Goal: Information Seeking & Learning: Check status

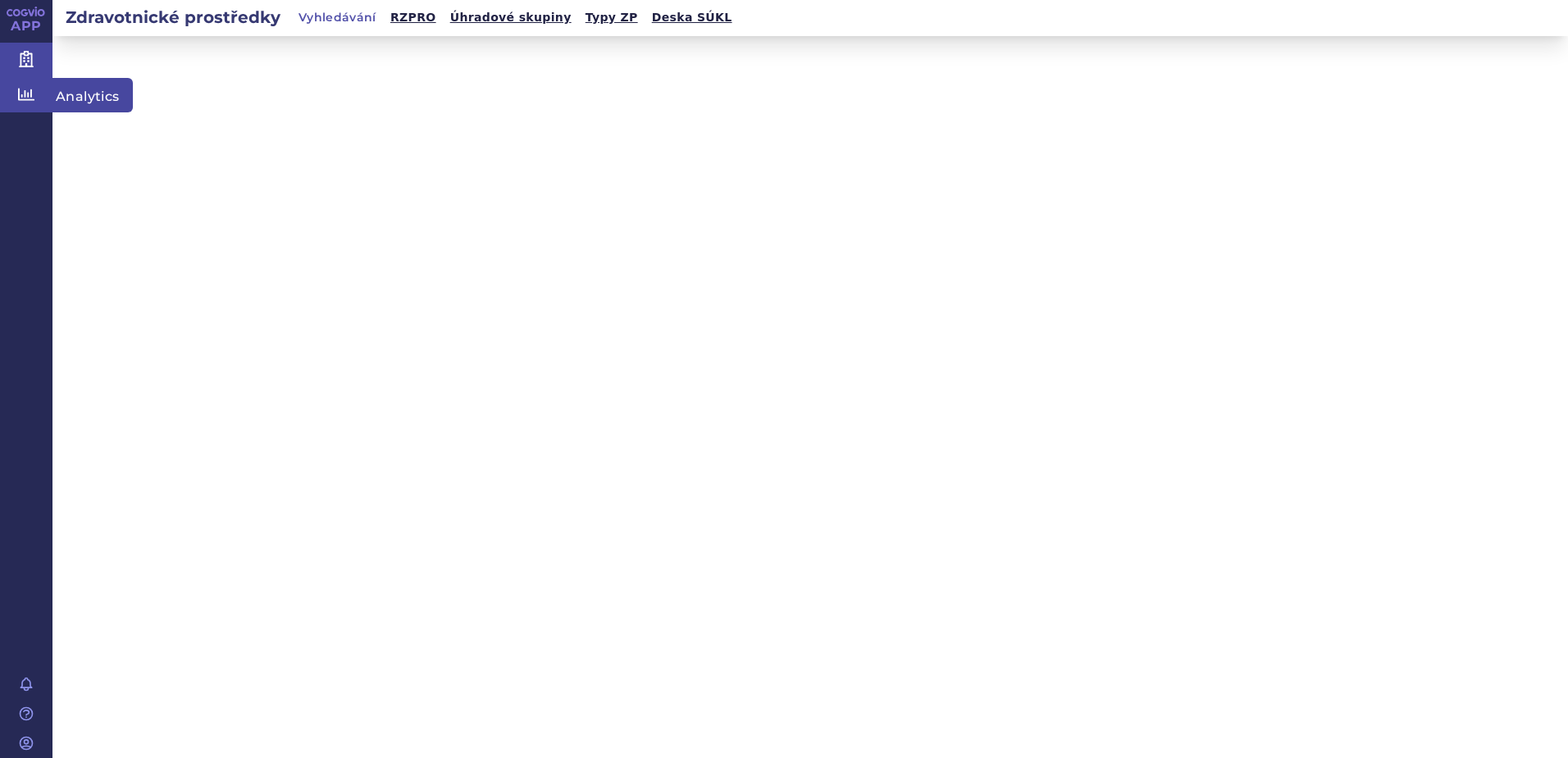
click at [25, 102] on icon at bounding box center [26, 95] width 16 height 16
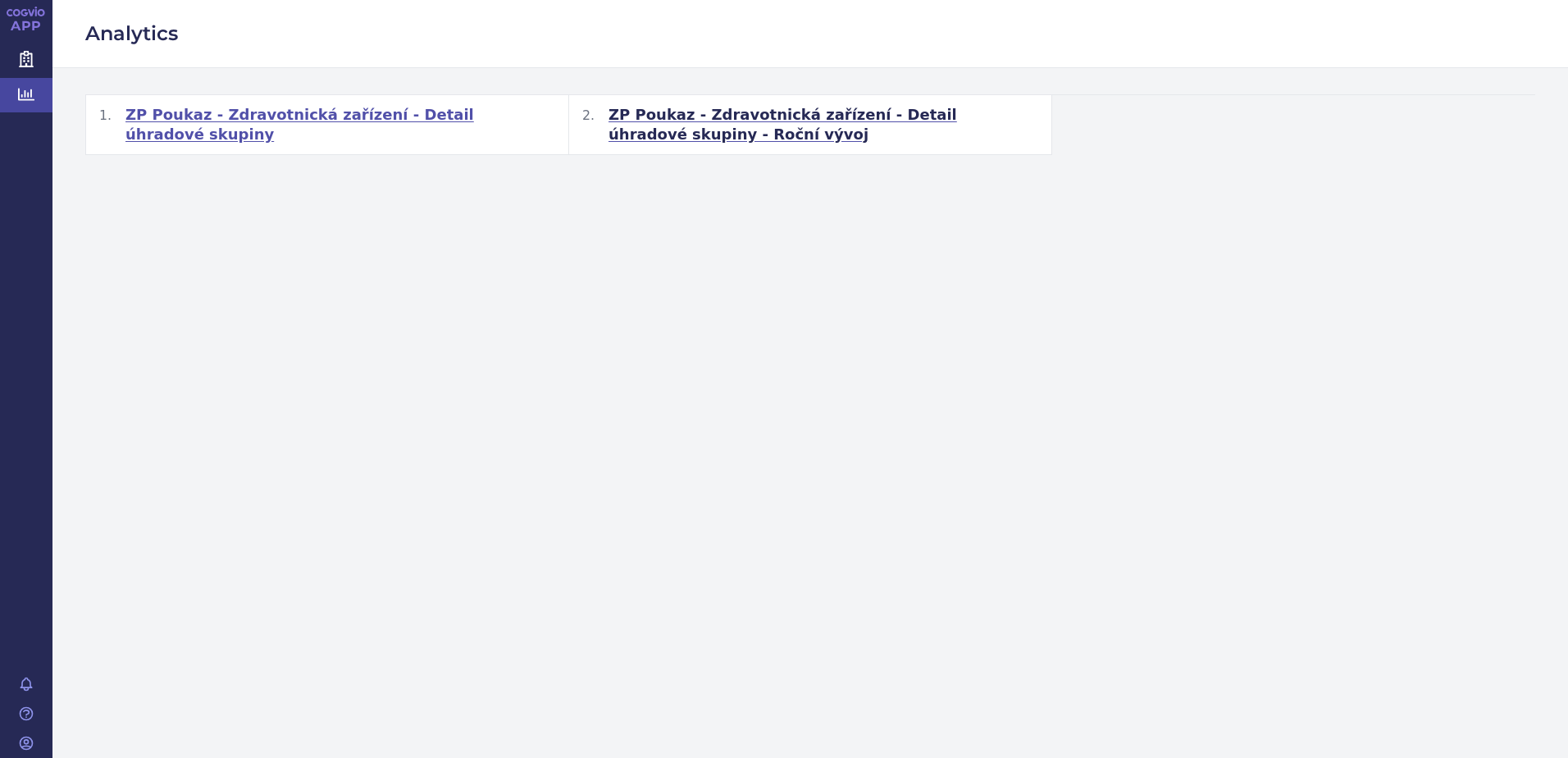
click at [392, 115] on span "ZP Poukaz - Zdravotnická zařízení - Detail úhradové skupiny" at bounding box center [339, 125] width 429 height 40
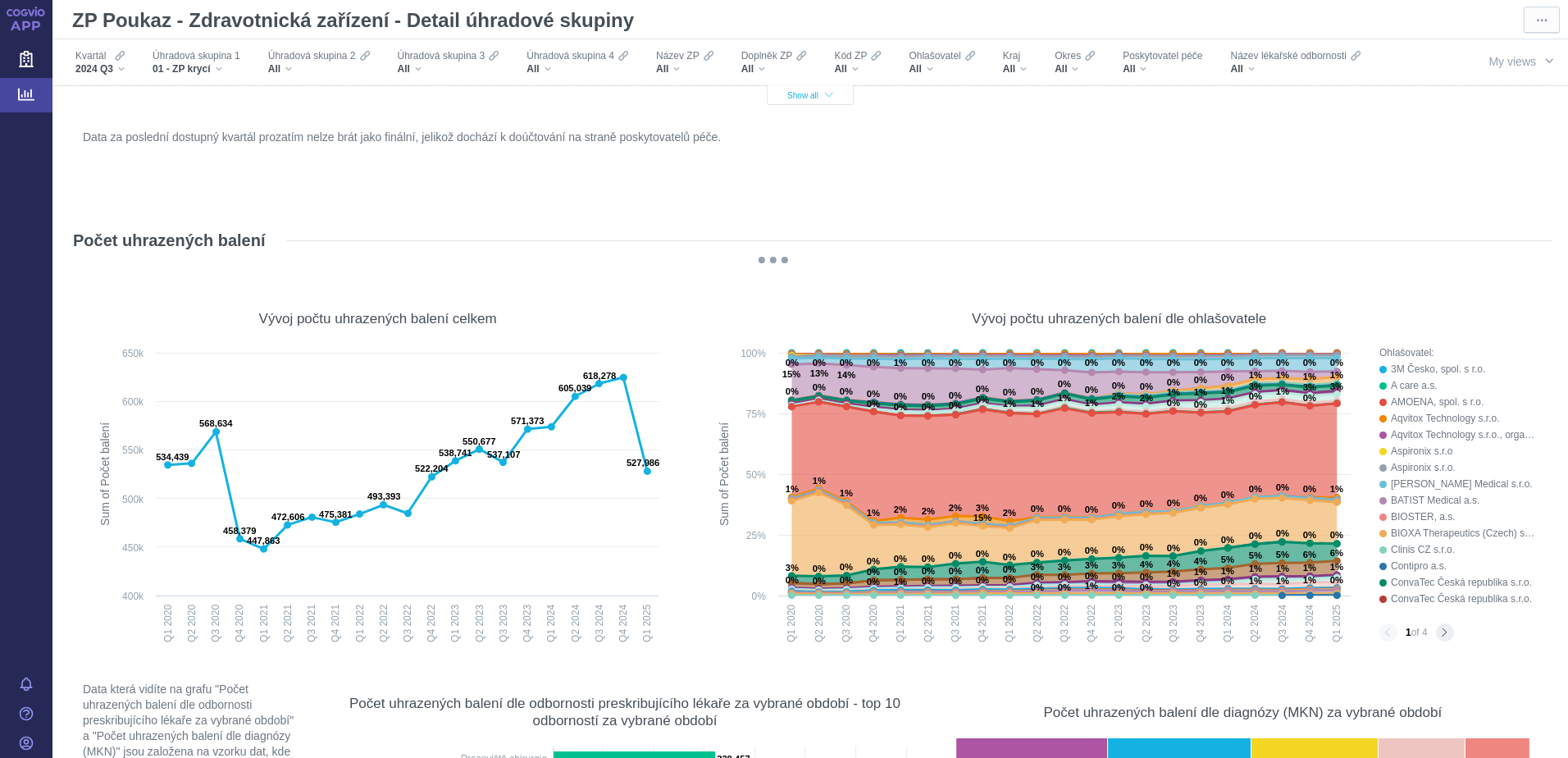
click at [115, 66] on div "2024 Q3" at bounding box center [100, 68] width 50 height 14
click at [797, 98] on span "Show all" at bounding box center [810, 95] width 46 height 9
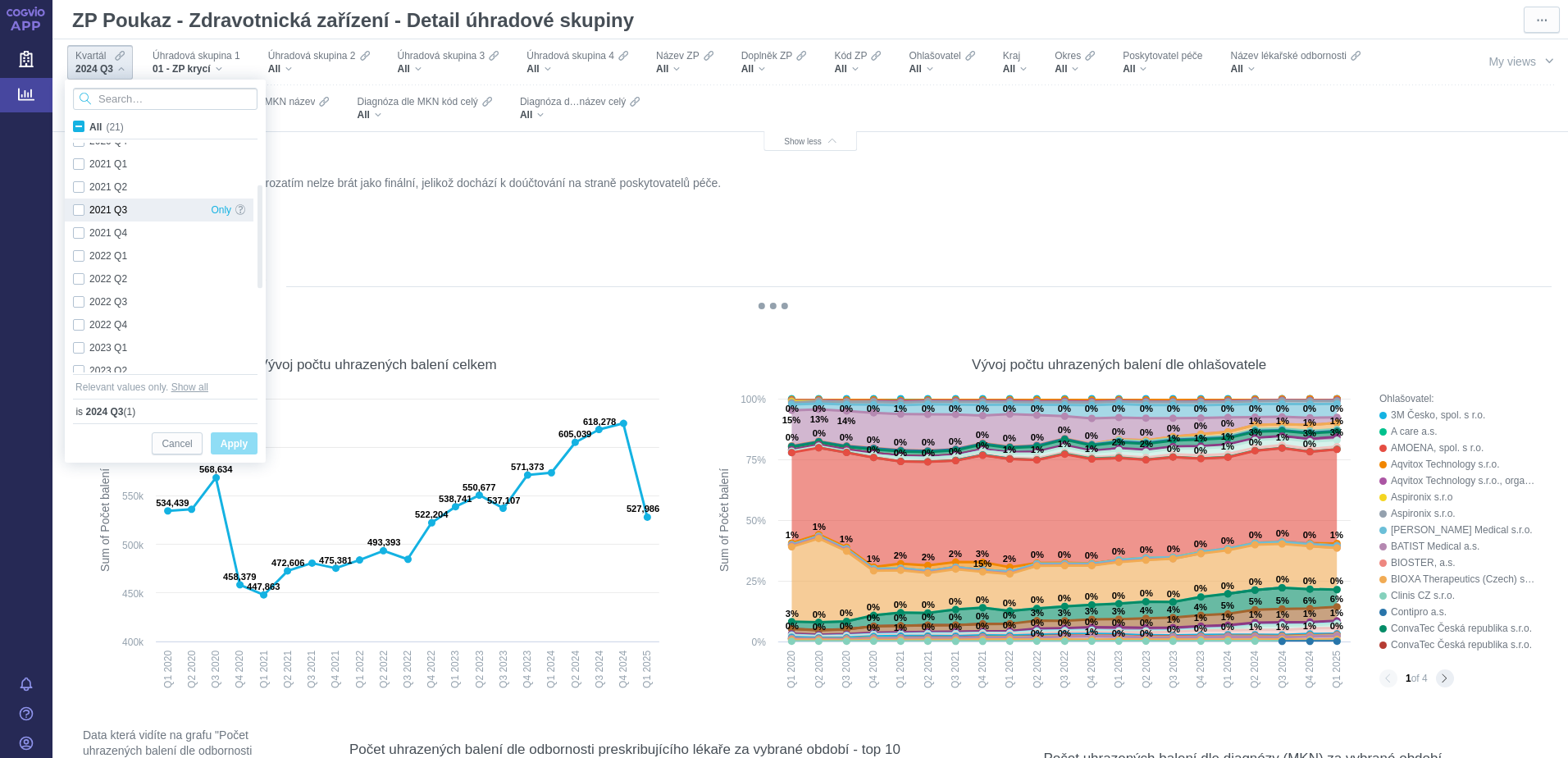
checkbox input "true"
click at [80, 314] on div "2024 Q3 Only" at bounding box center [159, 315] width 189 height 23
checkbox input "false"
click at [81, 339] on div "2024 Q4 Only" at bounding box center [159, 338] width 189 height 23
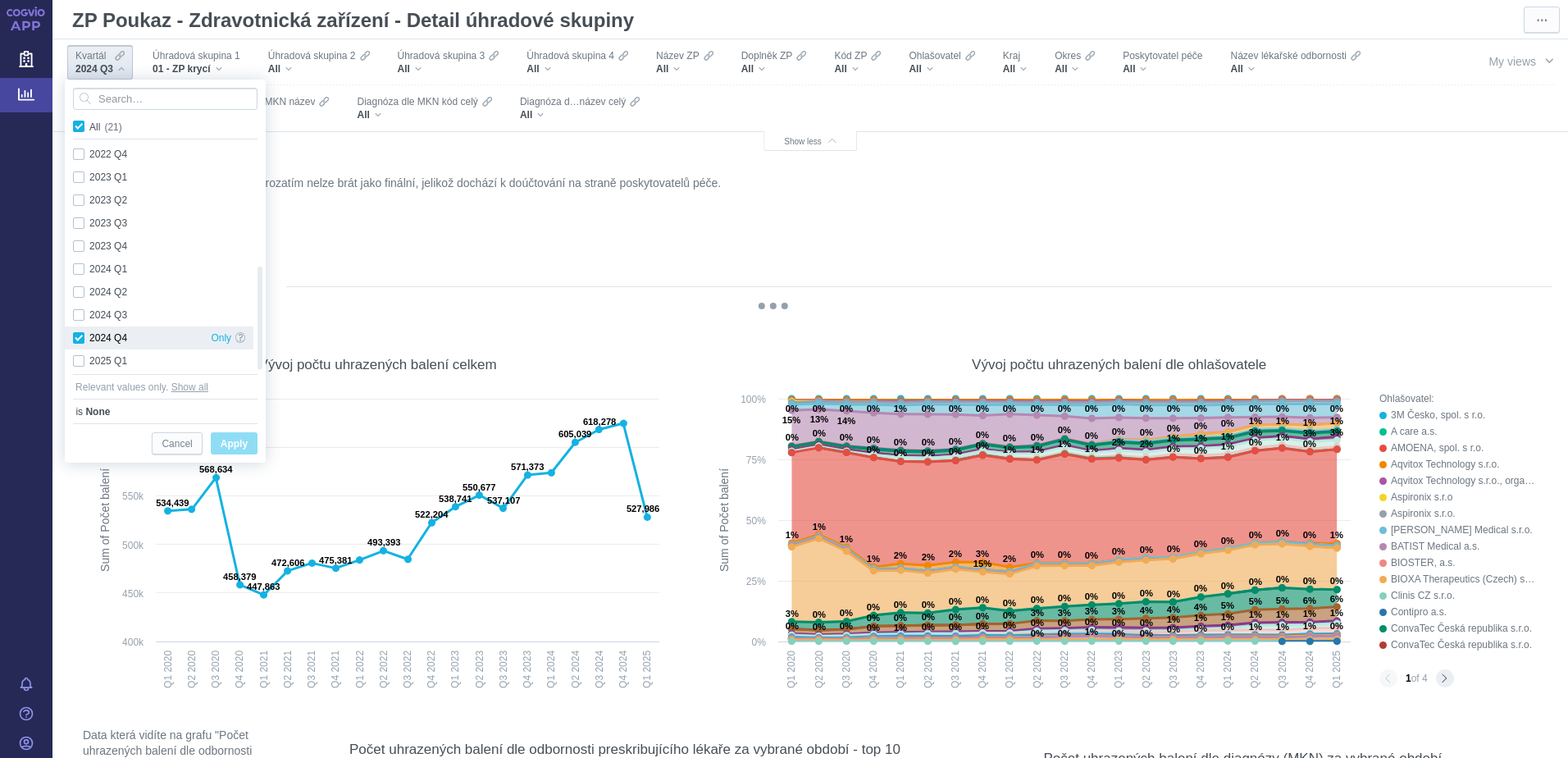
checkbox input "true"
click at [227, 441] on span "Apply" at bounding box center [234, 444] width 27 height 21
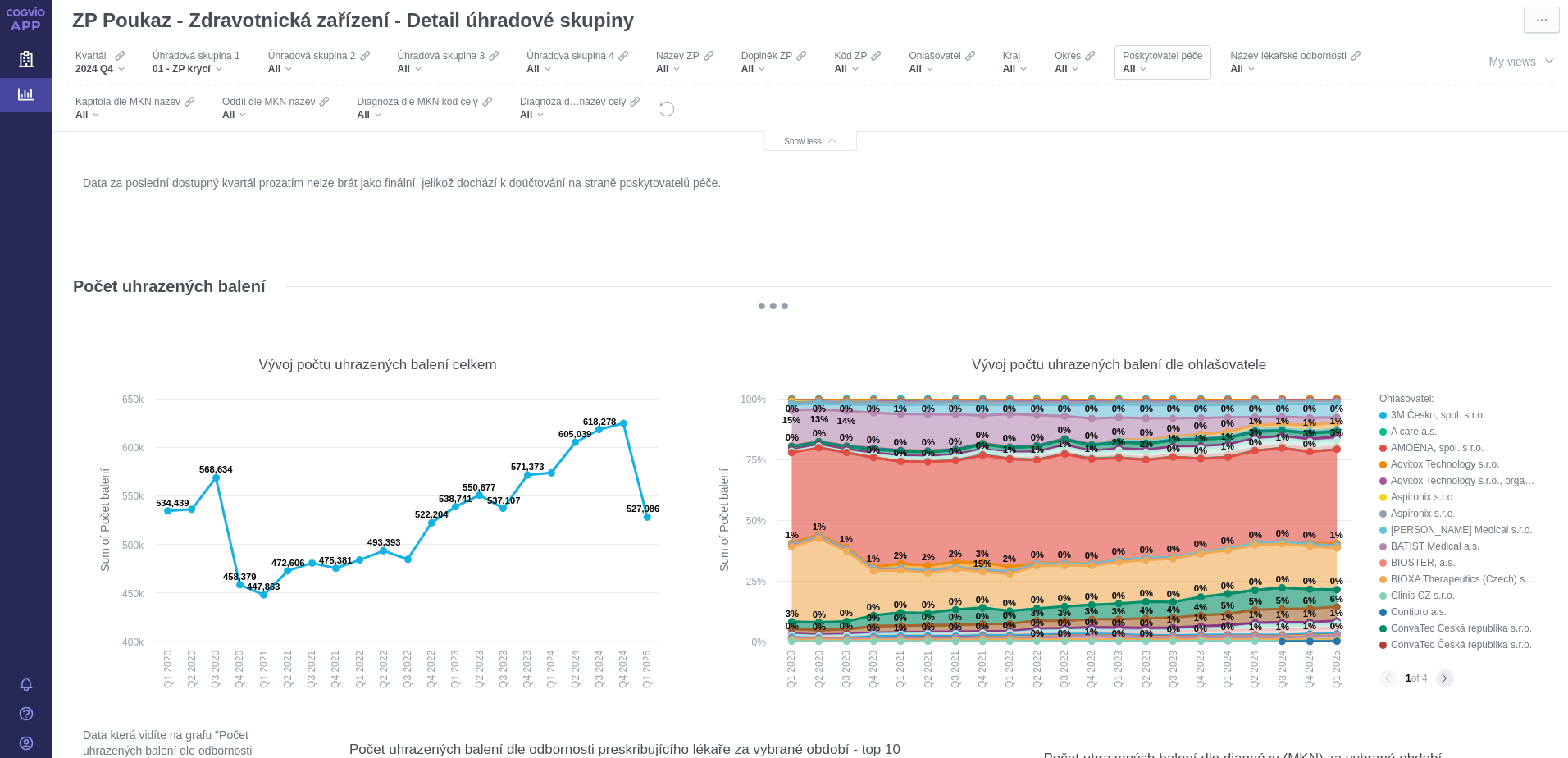
click at [1146, 72] on div "All" at bounding box center [1162, 68] width 79 height 14
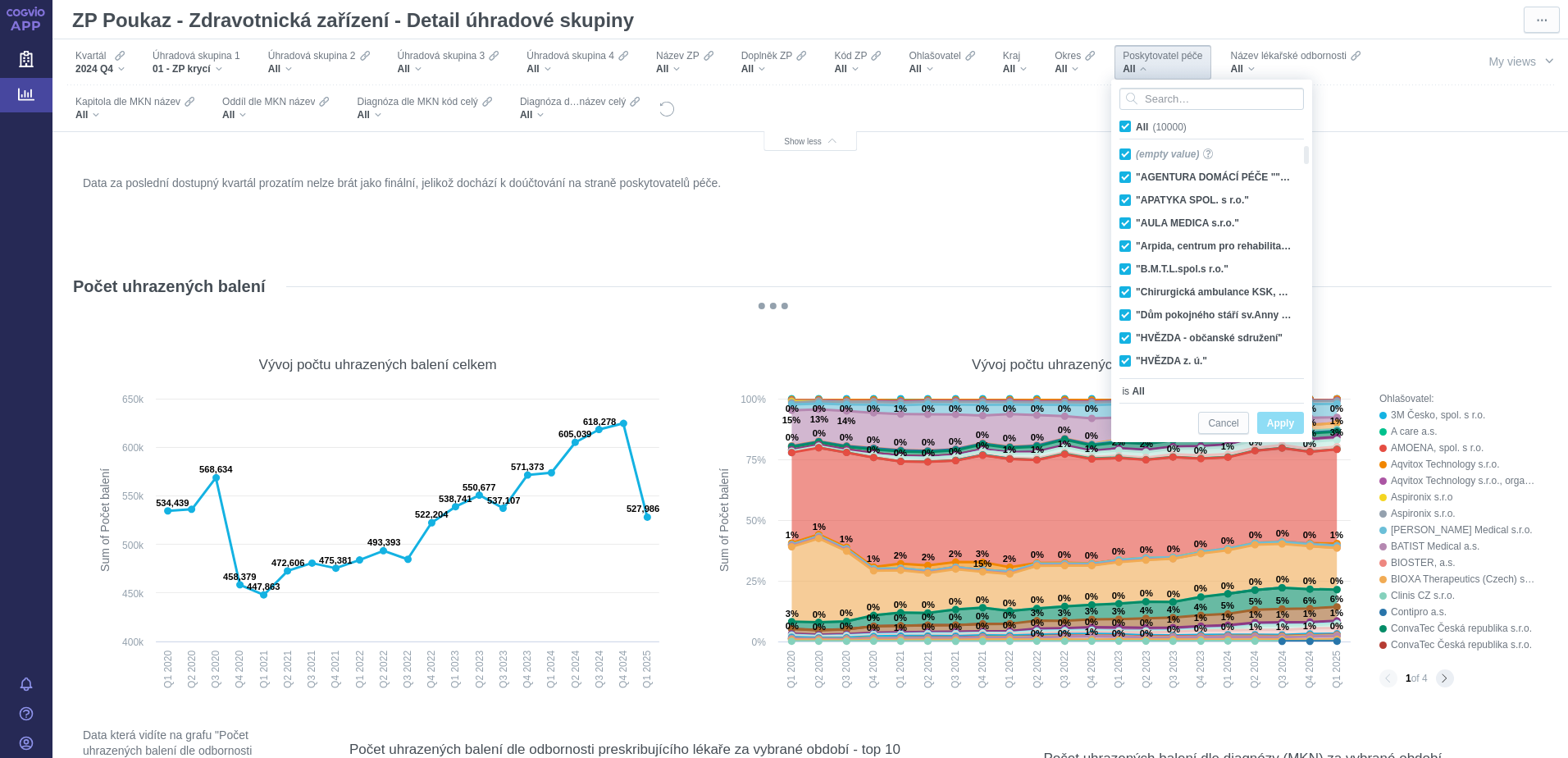
click at [1136, 127] on span "All (10000)" at bounding box center [1161, 127] width 50 height 12
drag, startPoint x: 1126, startPoint y: 127, endPoint x: 1190, endPoint y: 116, distance: 64.9
click at [1136, 127] on span "All (10000)" at bounding box center [1161, 127] width 50 height 12
click at [1136, 127] on input "All (10000)" at bounding box center [1141, 123] width 11 height 11
checkbox input "false"
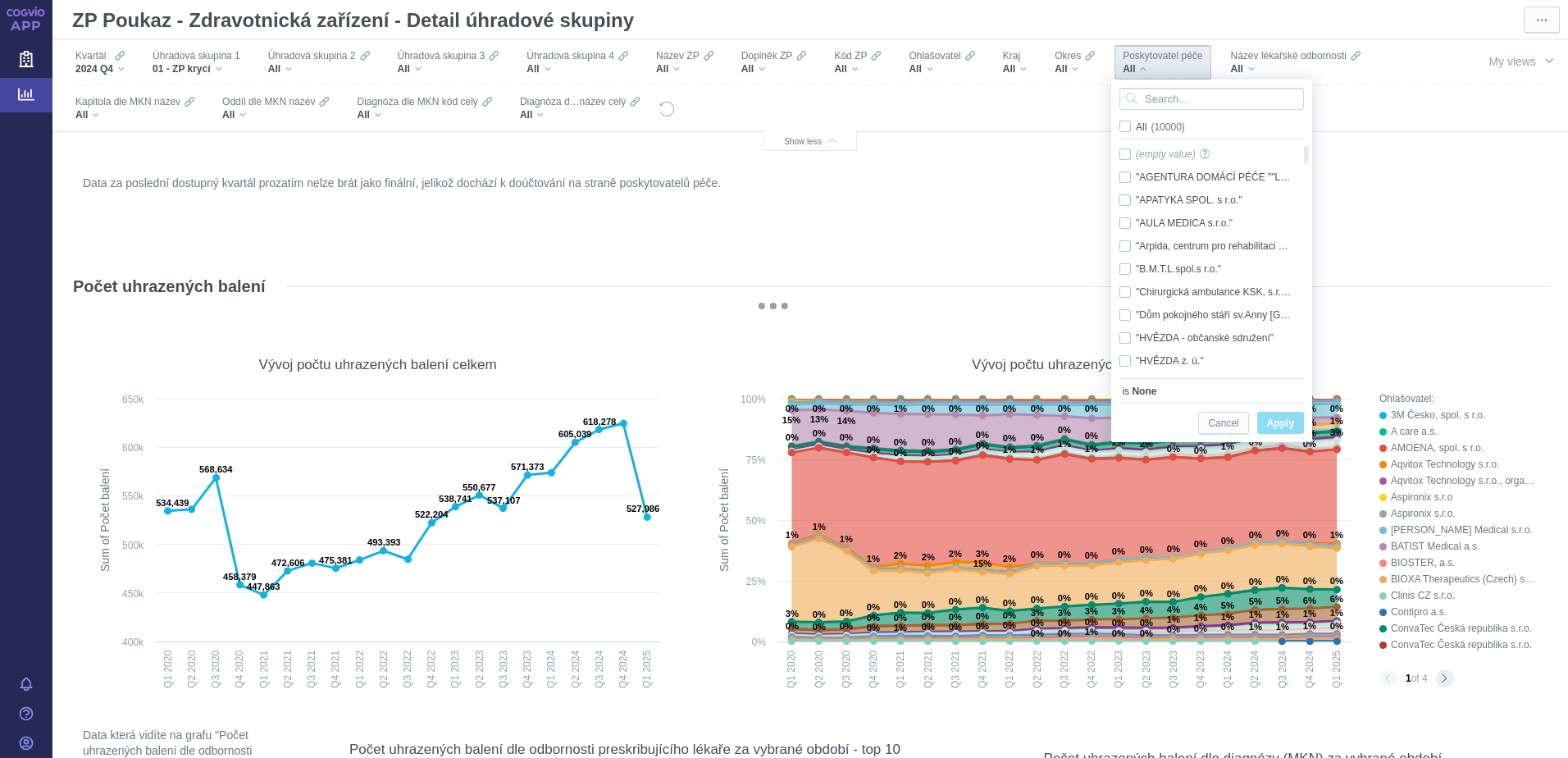
checkbox input "false"
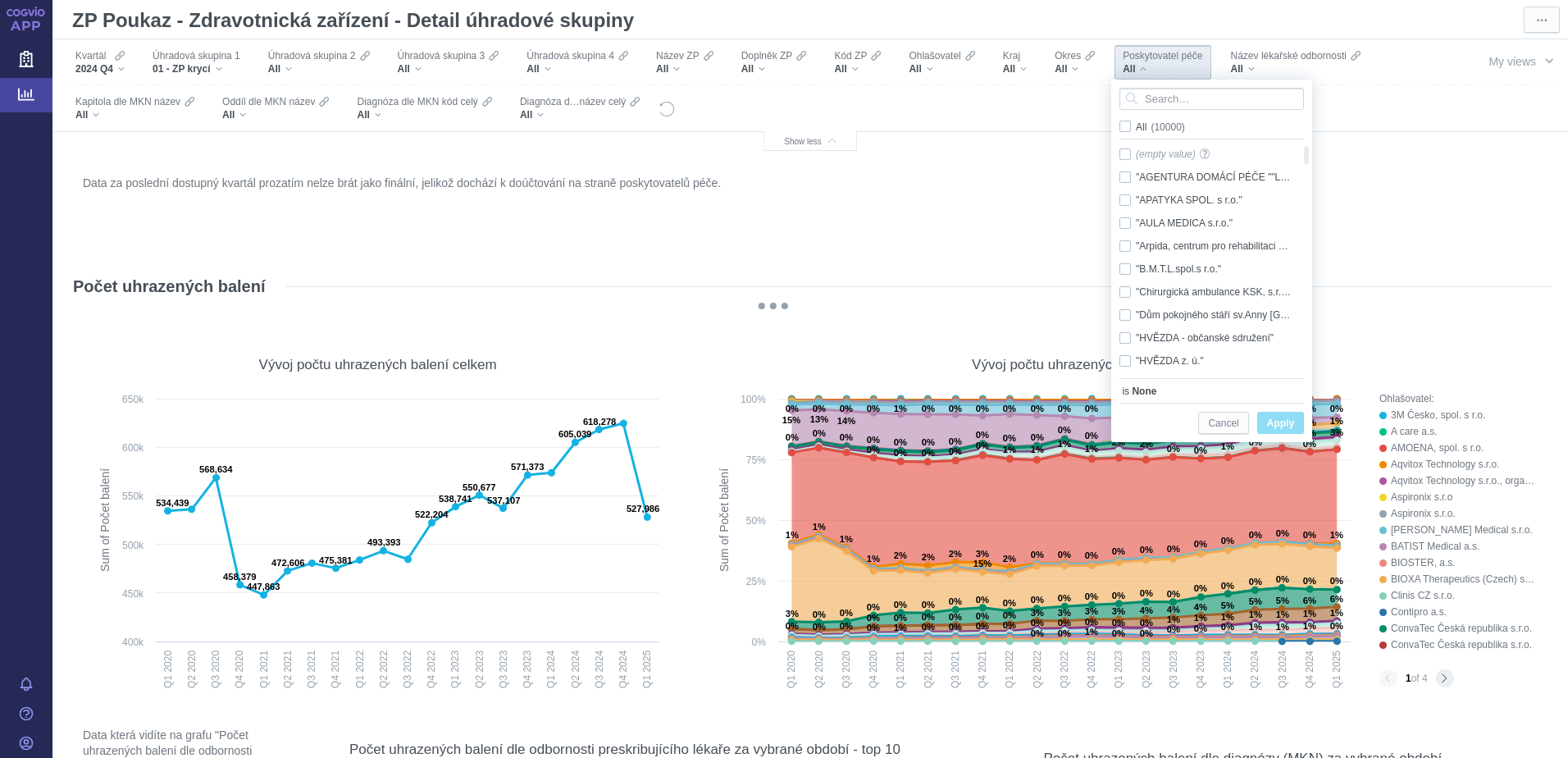
checkbox input "false"
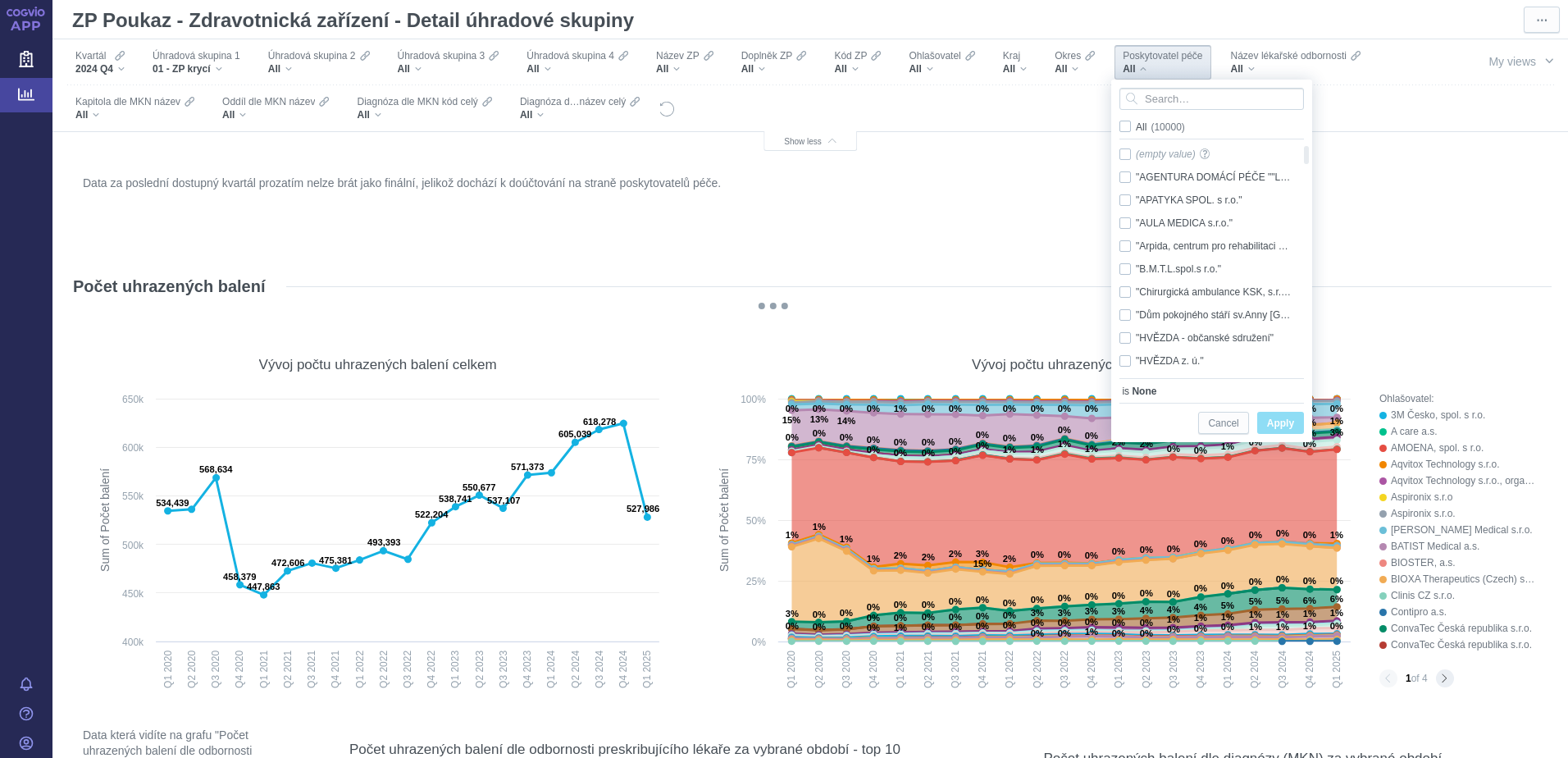
checkbox input "false"
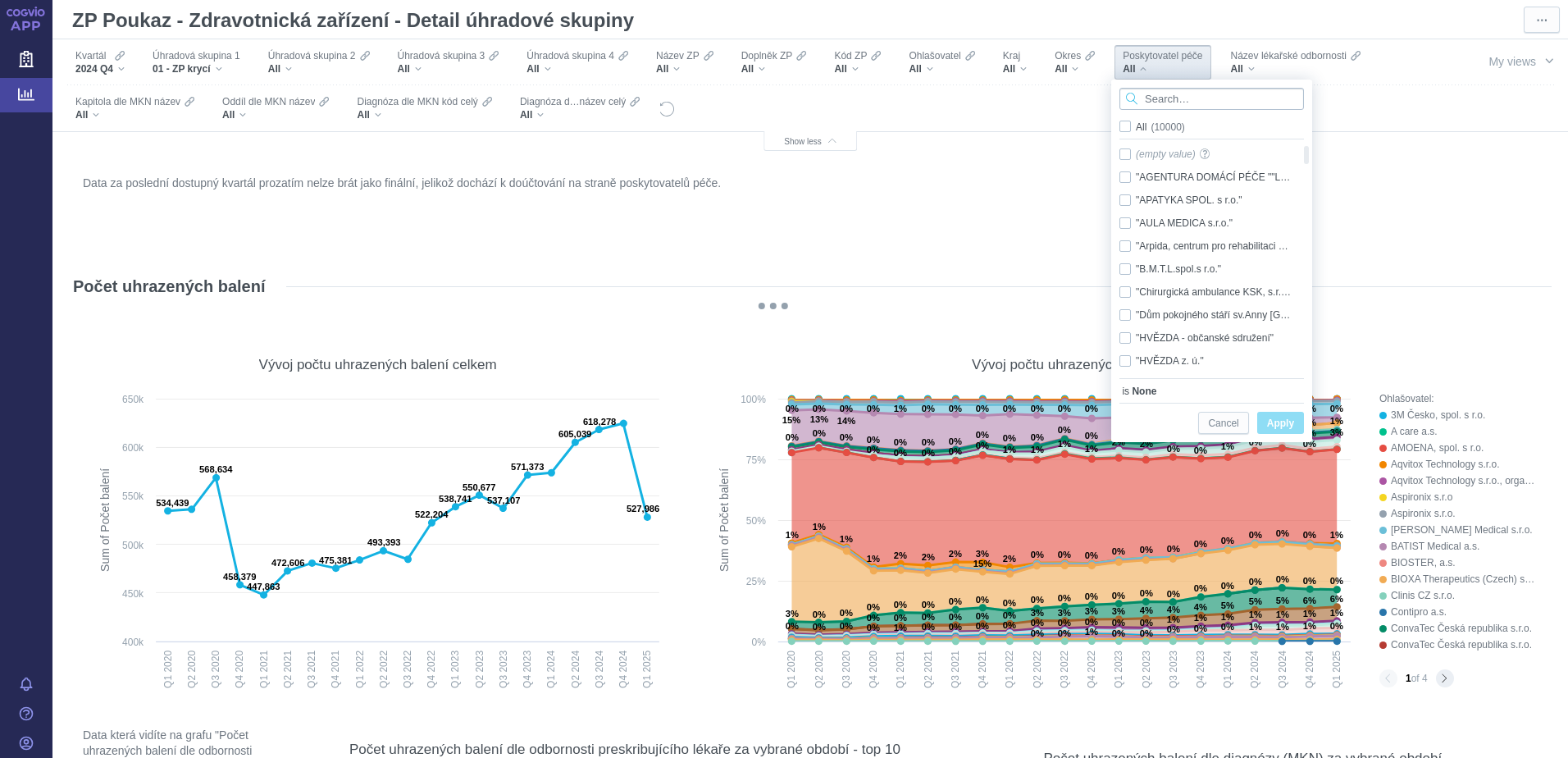
click at [1166, 96] on input "Search attribute values" at bounding box center [1212, 98] width 185 height 23
click at [1171, 97] on input "euu" at bounding box center [1212, 98] width 185 height 23
click at [1156, 105] on input "euuu" at bounding box center [1212, 98] width 185 height 23
click at [1157, 96] on input "euuu" at bounding box center [1212, 98] width 185 height 23
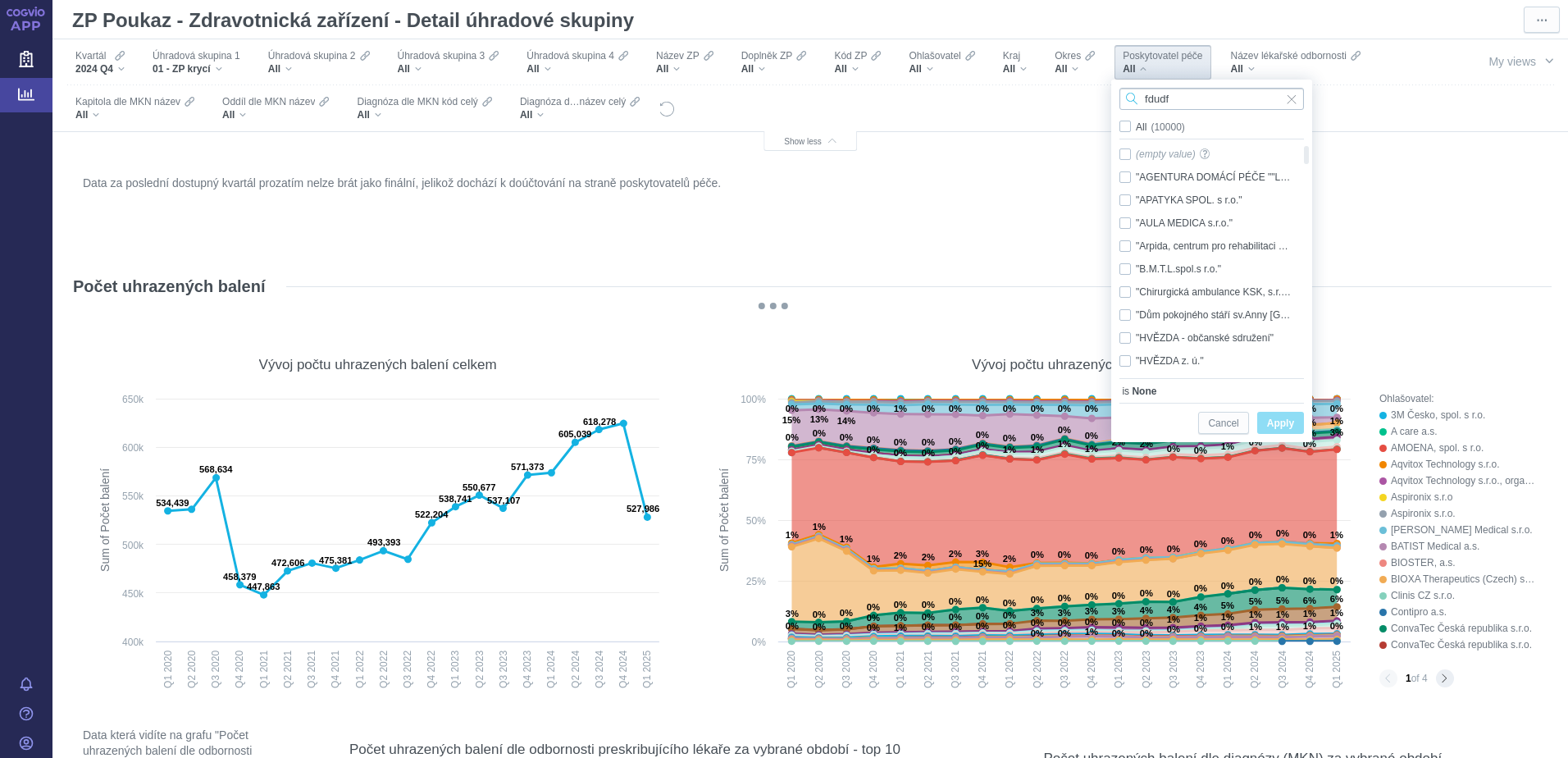
type input "fdudfz"
